Goal: Information Seeking & Learning: Learn about a topic

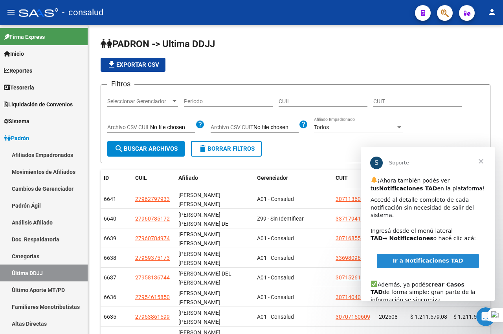
click at [482, 161] on span "Cerrar" at bounding box center [481, 161] width 28 height 28
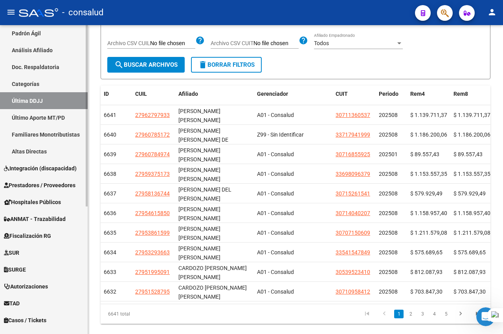
scroll to position [197, 0]
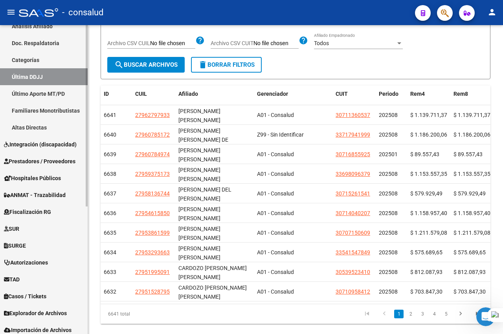
click at [26, 213] on span "Fiscalización RG" at bounding box center [27, 212] width 47 height 9
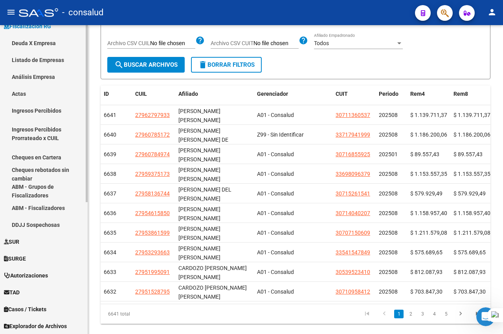
click at [36, 43] on link "Deuda X Empresa" at bounding box center [44, 43] width 88 height 17
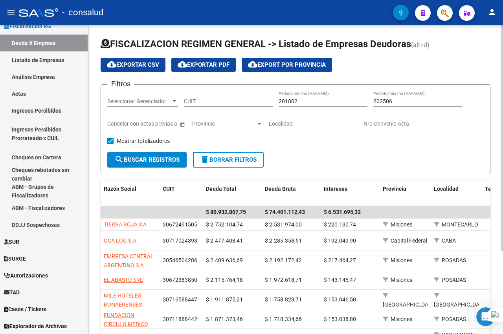
click at [144, 62] on span "cloud_download Exportar CSV" at bounding box center [133, 64] width 52 height 7
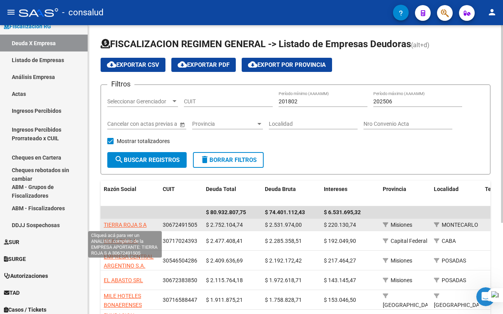
click at [128, 224] on span "TIERRA ROJA S A" at bounding box center [125, 225] width 43 height 6
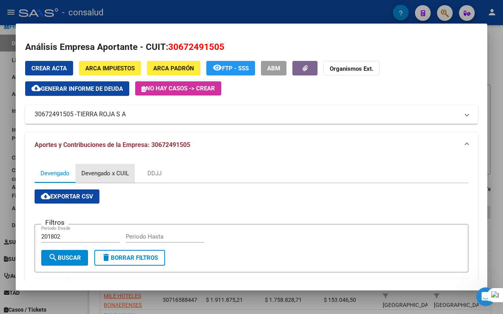
click at [118, 174] on div "Devengado x CUIL" at bounding box center [105, 173] width 48 height 9
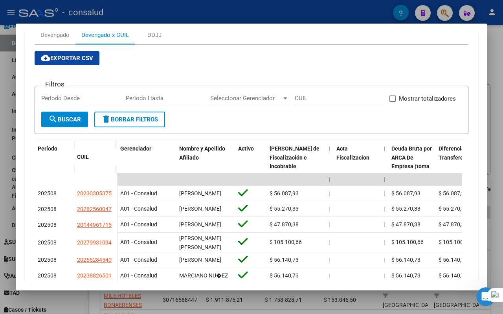
scroll to position [157, 0]
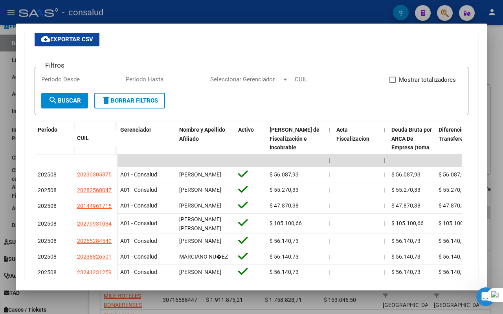
click at [501, 35] on div at bounding box center [251, 157] width 503 height 314
